Goal: Transaction & Acquisition: Subscribe to service/newsletter

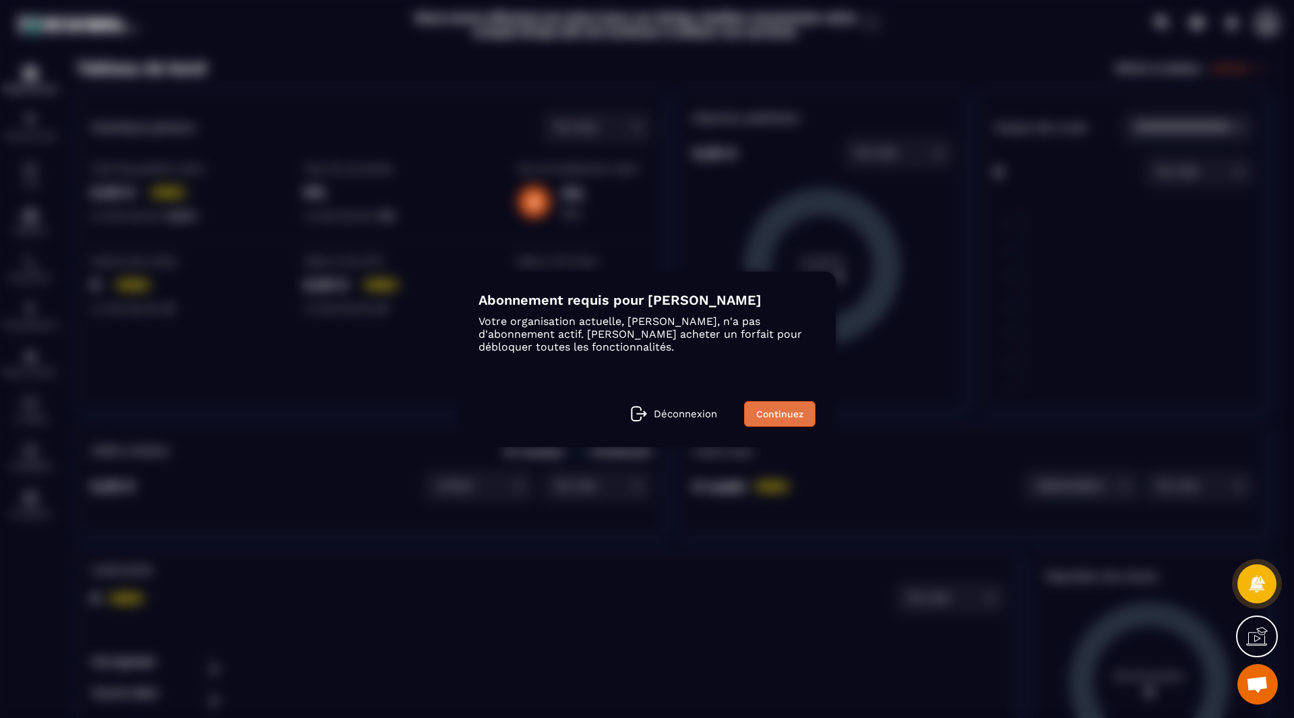
click at [790, 419] on link "Continuez" at bounding box center [779, 414] width 71 height 26
